Goal: Task Accomplishment & Management: Manage account settings

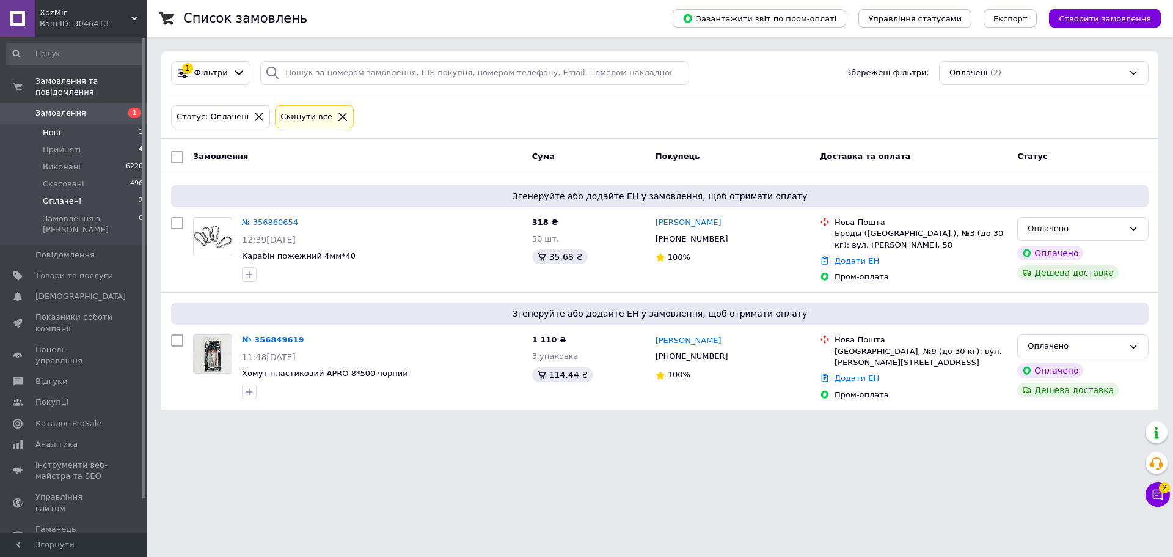
click at [115, 124] on li "Нові 1" at bounding box center [75, 132] width 150 height 17
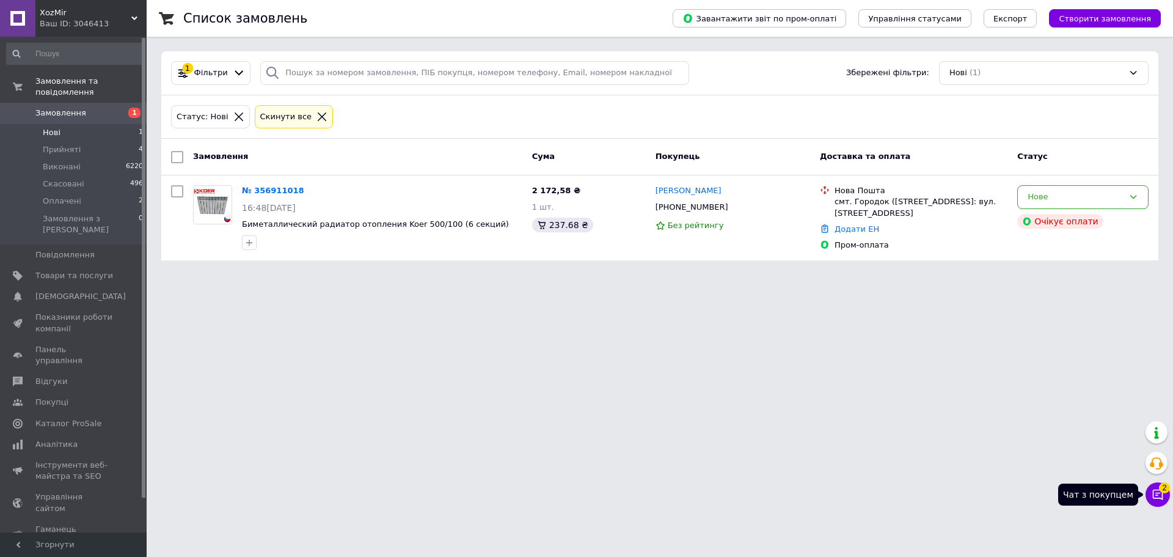
click at [1167, 493] on button "Чат з покупцем 2" at bounding box center [1158, 494] width 24 height 24
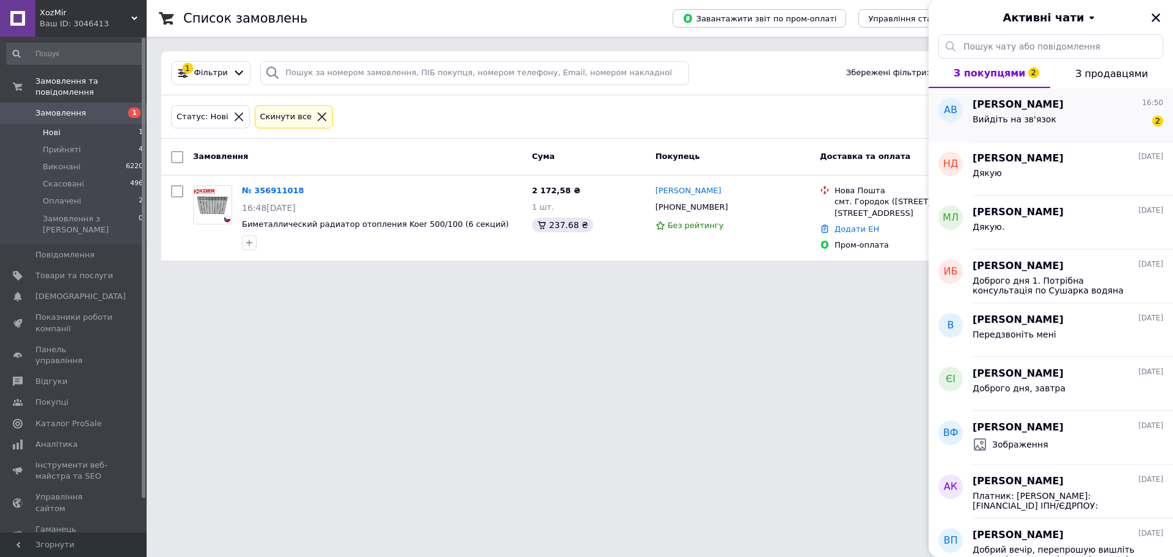
click at [1029, 115] on span "Вийдіть на зв'язок" at bounding box center [1015, 119] width 84 height 10
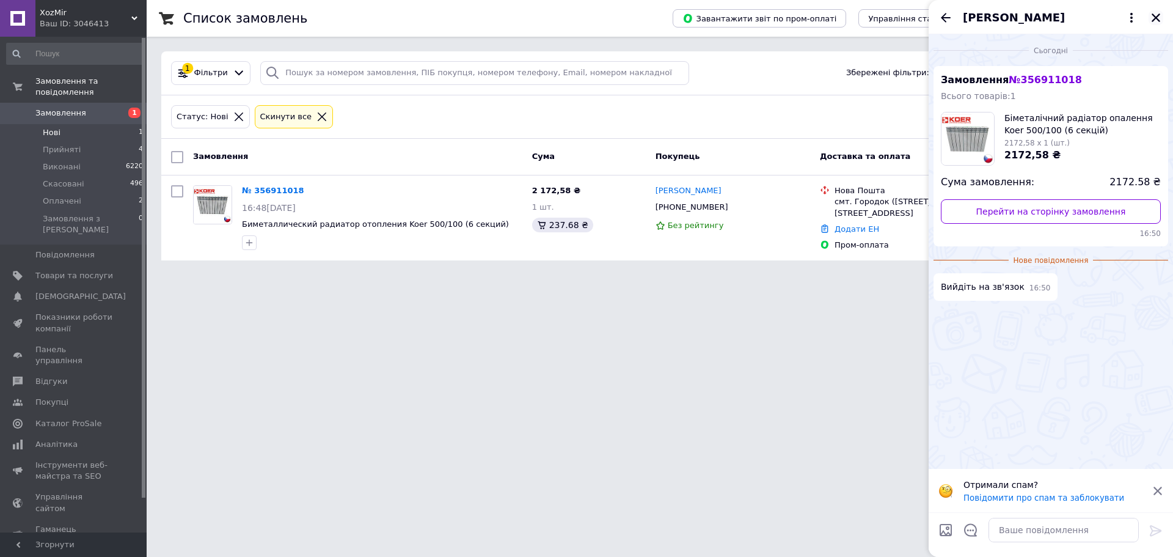
click at [1156, 20] on icon "Закрити" at bounding box center [1156, 17] width 11 height 11
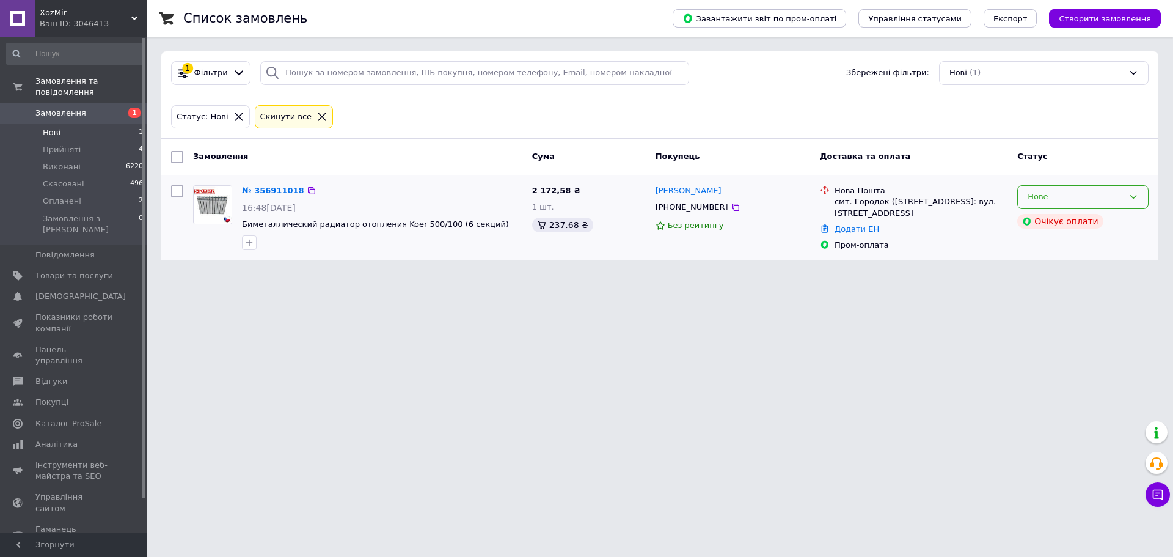
click at [1075, 207] on div "Нове" at bounding box center [1082, 197] width 131 height 24
click at [1039, 221] on li "Прийнято" at bounding box center [1083, 222] width 130 height 23
click at [1052, 224] on div "Очікує оплати" at bounding box center [1060, 221] width 86 height 15
click at [1052, 225] on div "Очікує оплати" at bounding box center [1060, 221] width 86 height 15
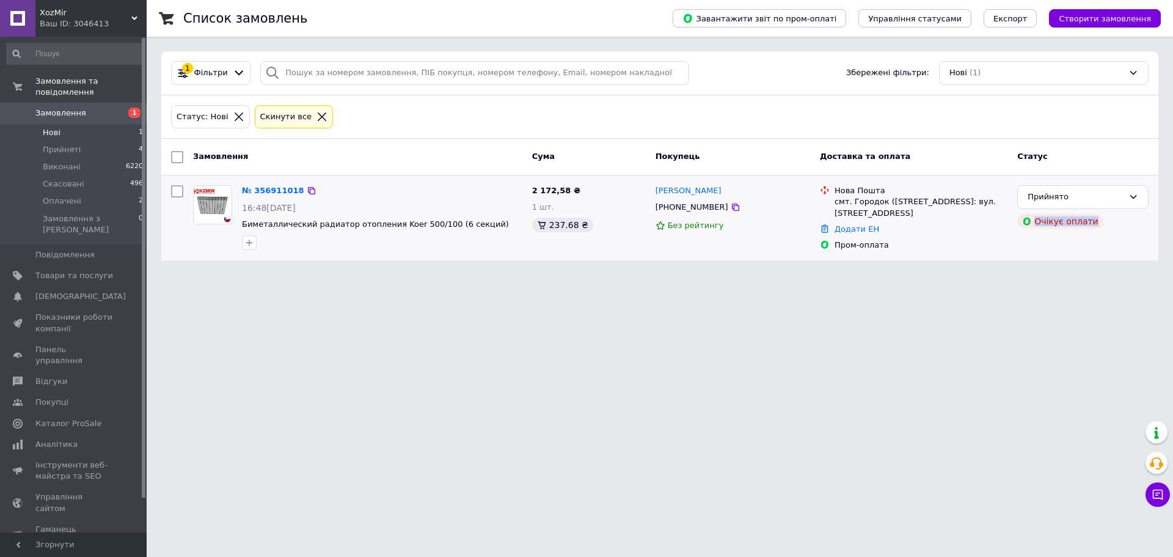
click at [1060, 234] on div "Прийнято Очікує оплати" at bounding box center [1083, 217] width 141 height 75
click at [1024, 231] on div "Прийнято Очікує оплати" at bounding box center [1083, 217] width 141 height 75
click at [1040, 227] on div "Очікує оплати" at bounding box center [1060, 221] width 86 height 15
click at [1157, 494] on icon at bounding box center [1158, 494] width 10 height 10
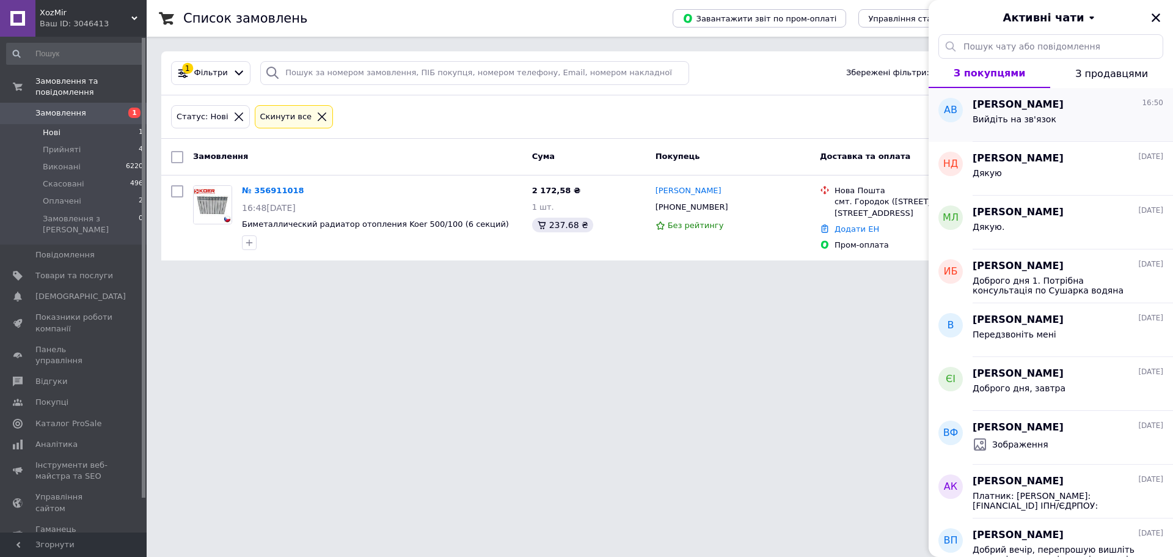
click at [1057, 110] on span "[PERSON_NAME]" at bounding box center [1018, 105] width 91 height 14
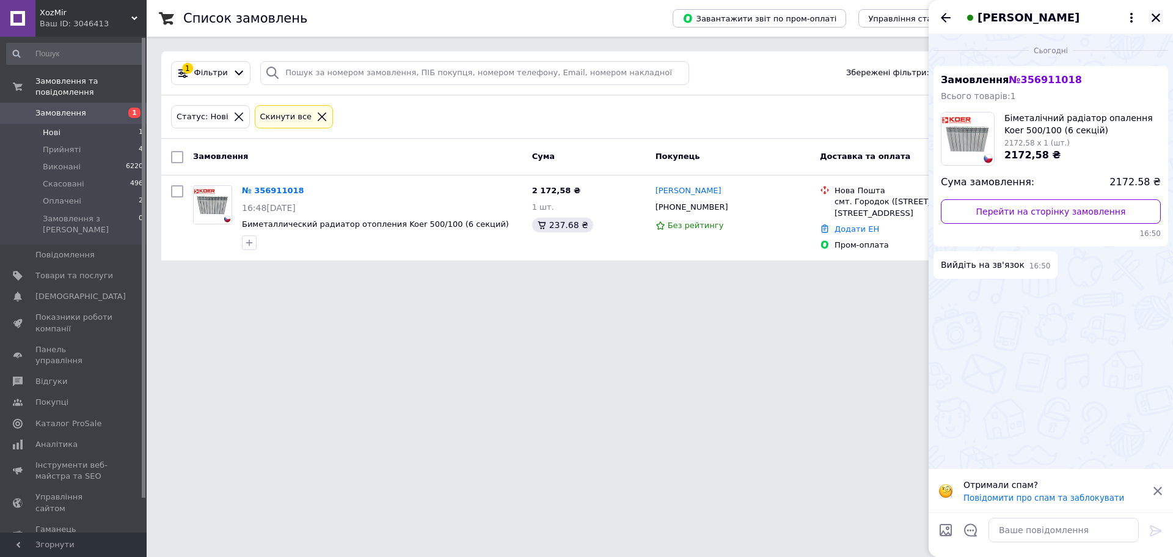
click at [1155, 19] on icon "Закрити" at bounding box center [1156, 17] width 9 height 9
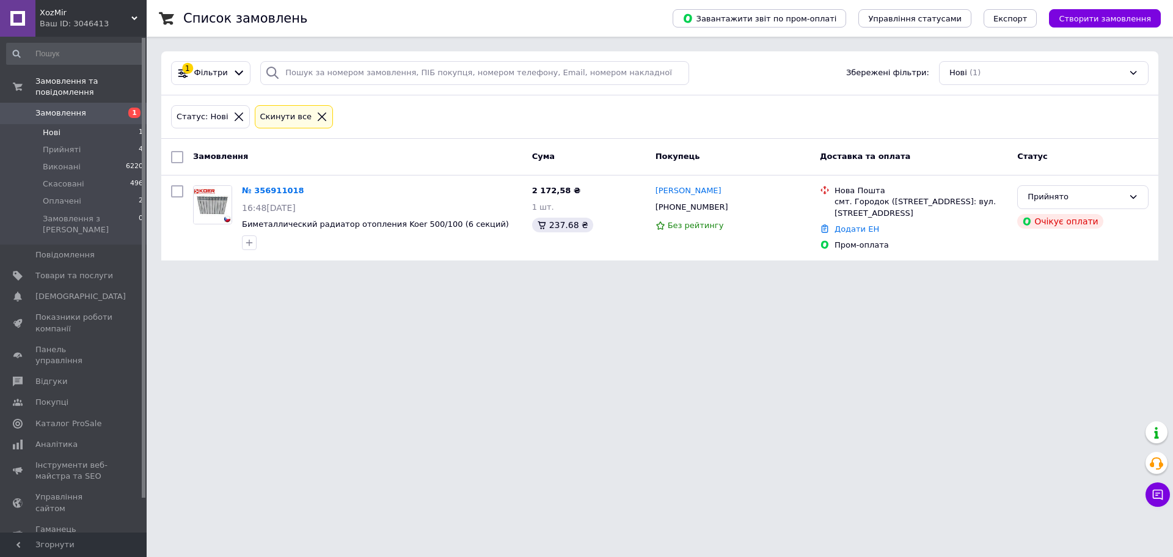
click at [114, 103] on link "Замовлення 1" at bounding box center [75, 113] width 150 height 21
